Goal: Task Accomplishment & Management: Use online tool/utility

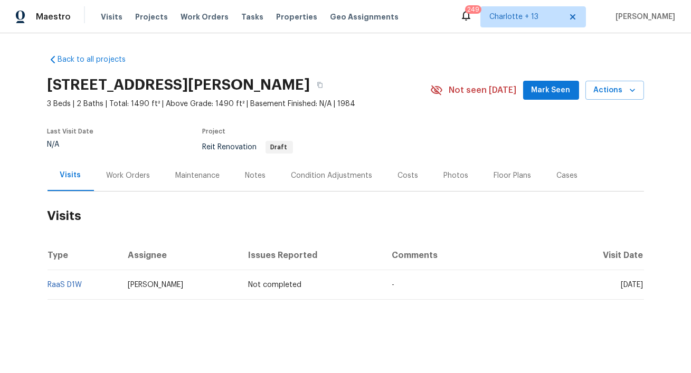
click at [154, 8] on div "Visits Projects Work Orders Tasks Properties Geo Assignments" at bounding box center [256, 16] width 311 height 21
click at [153, 12] on span "Projects" at bounding box center [151, 17] width 33 height 11
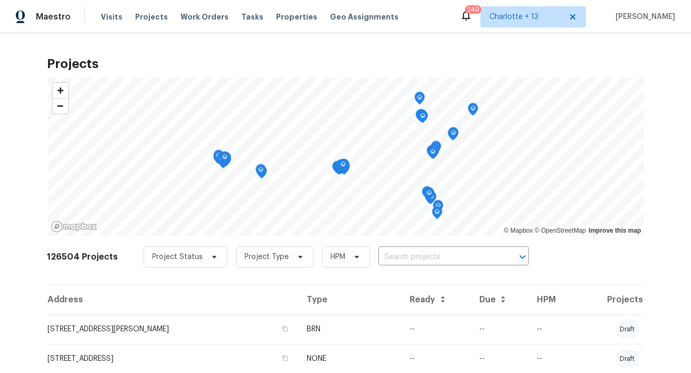
click at [104, 16] on span "Visits" at bounding box center [112, 17] width 22 height 11
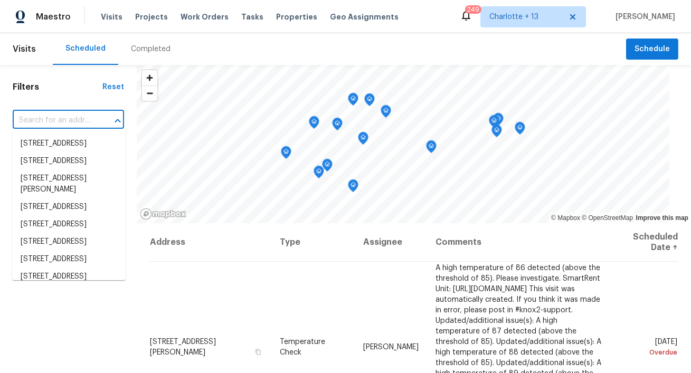
click at [68, 116] on input "text" at bounding box center [54, 121] width 82 height 16
paste input "[PERSON_NAME]"
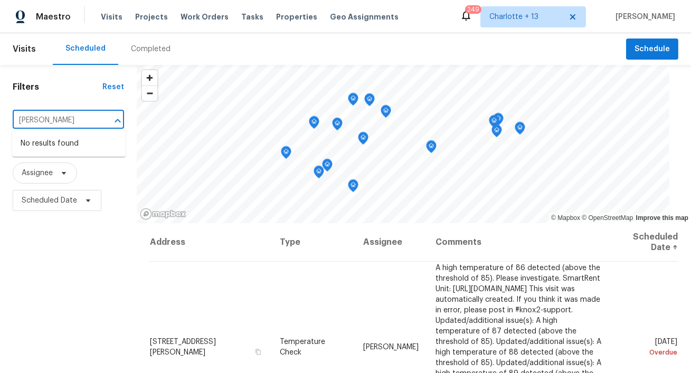
type input "[PERSON_NAME]"
click at [77, 101] on div "Filters Reset ​ Type Assignee Scheduled Date" at bounding box center [68, 293] width 137 height 457
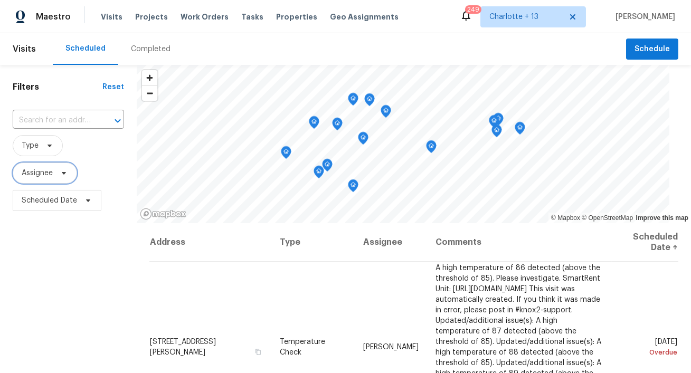
click at [43, 178] on span "Assignee" at bounding box center [37, 173] width 31 height 11
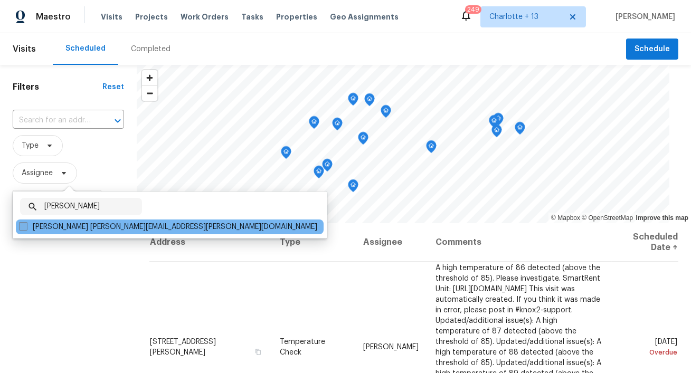
type input "[PERSON_NAME]"
click at [23, 227] on span at bounding box center [23, 226] width 8 height 8
click at [23, 227] on input "[PERSON_NAME] [PERSON_NAME][EMAIL_ADDRESS][PERSON_NAME][DOMAIN_NAME]" at bounding box center [22, 225] width 7 height 7
checkbox input "true"
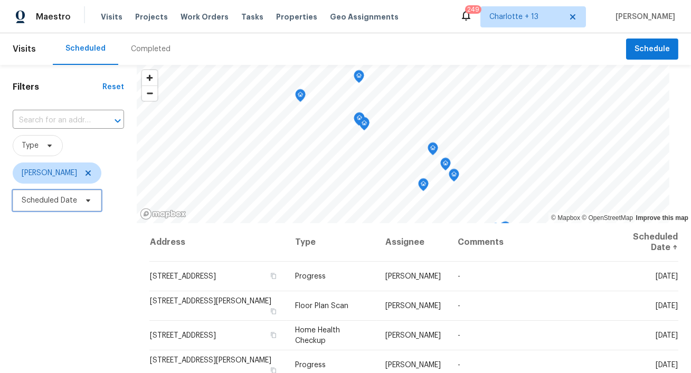
click at [72, 202] on span "Scheduled Date" at bounding box center [49, 200] width 55 height 11
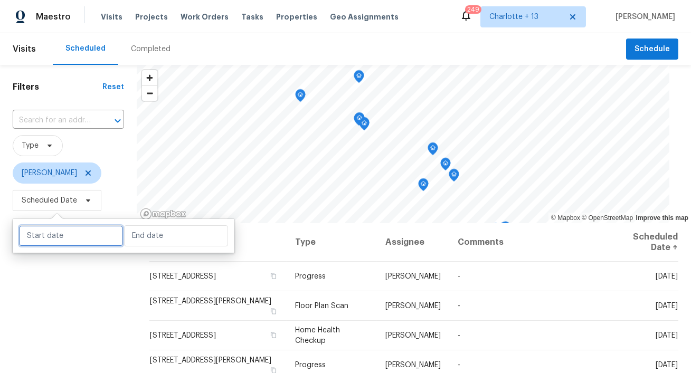
select select "9"
select select "2025"
select select "10"
select select "2025"
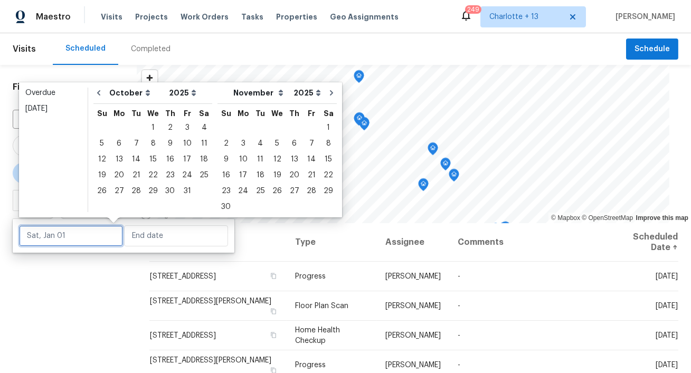
click at [70, 232] on input "text" at bounding box center [71, 236] width 104 height 21
click at [163, 160] on div "16" at bounding box center [170, 159] width 17 height 15
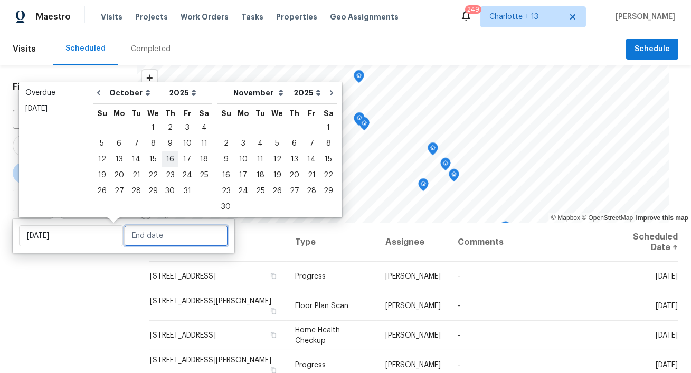
type input "[DATE]"
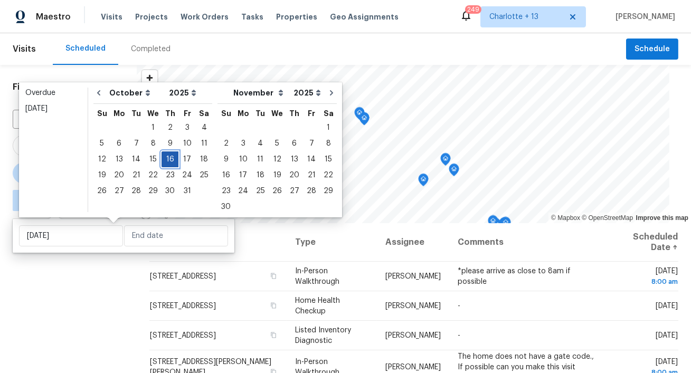
click at [166, 161] on div "16" at bounding box center [170, 159] width 17 height 15
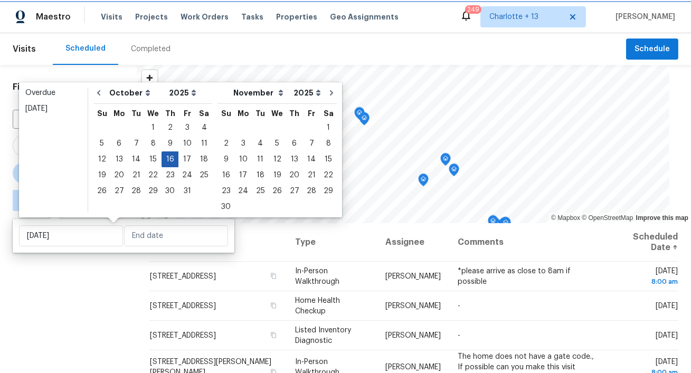
type input "[DATE]"
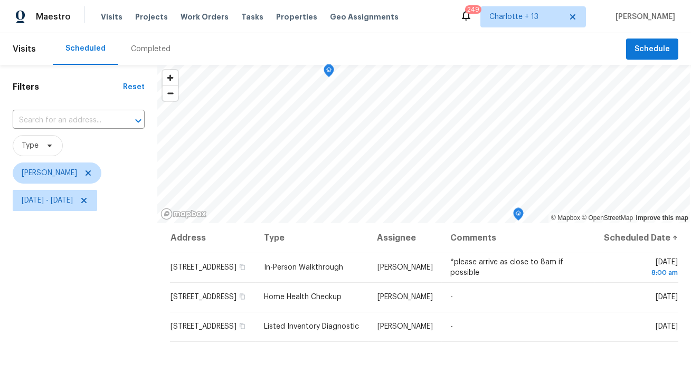
click at [75, 353] on div "Filters Reset ​ Type [PERSON_NAME] [DATE] - [DATE]" at bounding box center [78, 293] width 157 height 457
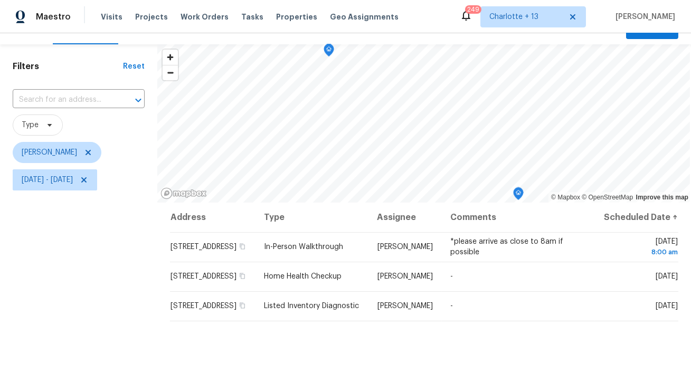
scroll to position [17, 0]
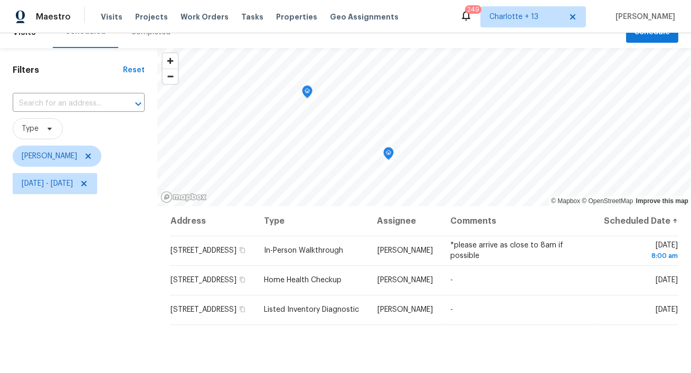
click at [383, 157] on icon "Map marker" at bounding box center [388, 153] width 11 height 13
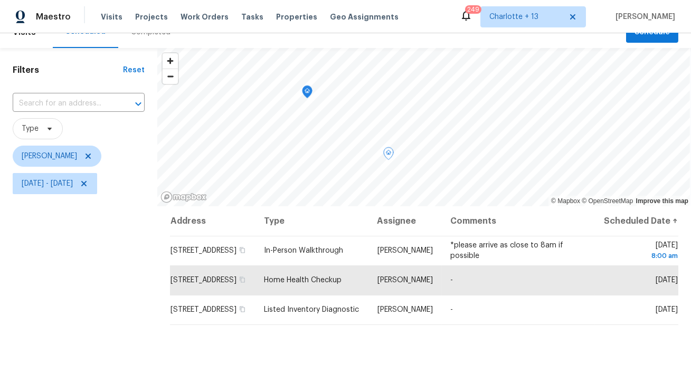
click at [303, 95] on icon "Map marker" at bounding box center [308, 92] width 10 height 12
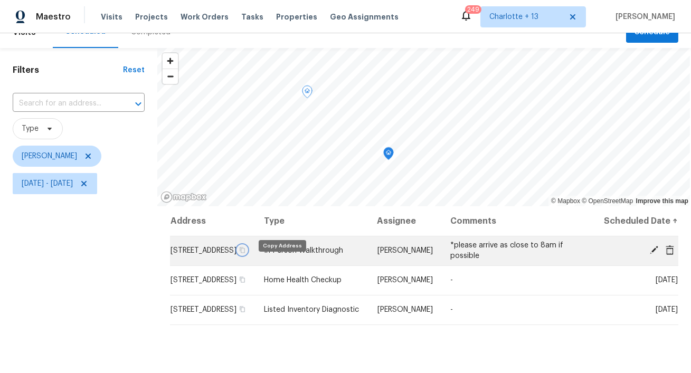
click at [246, 254] on icon "button" at bounding box center [242, 250] width 6 height 6
